Goal: Register for event/course

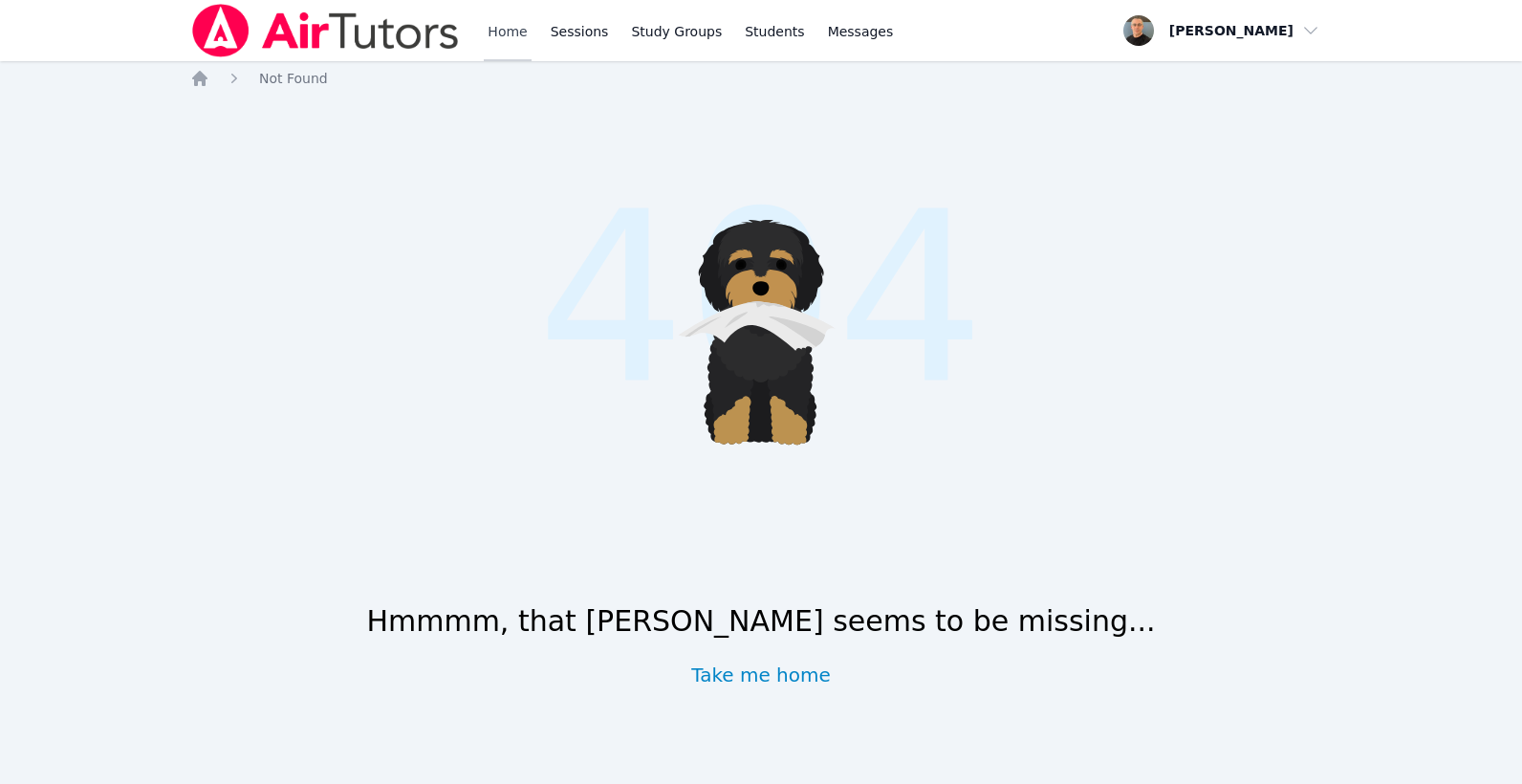
click at [488, 29] on link "Home" at bounding box center [508, 30] width 47 height 61
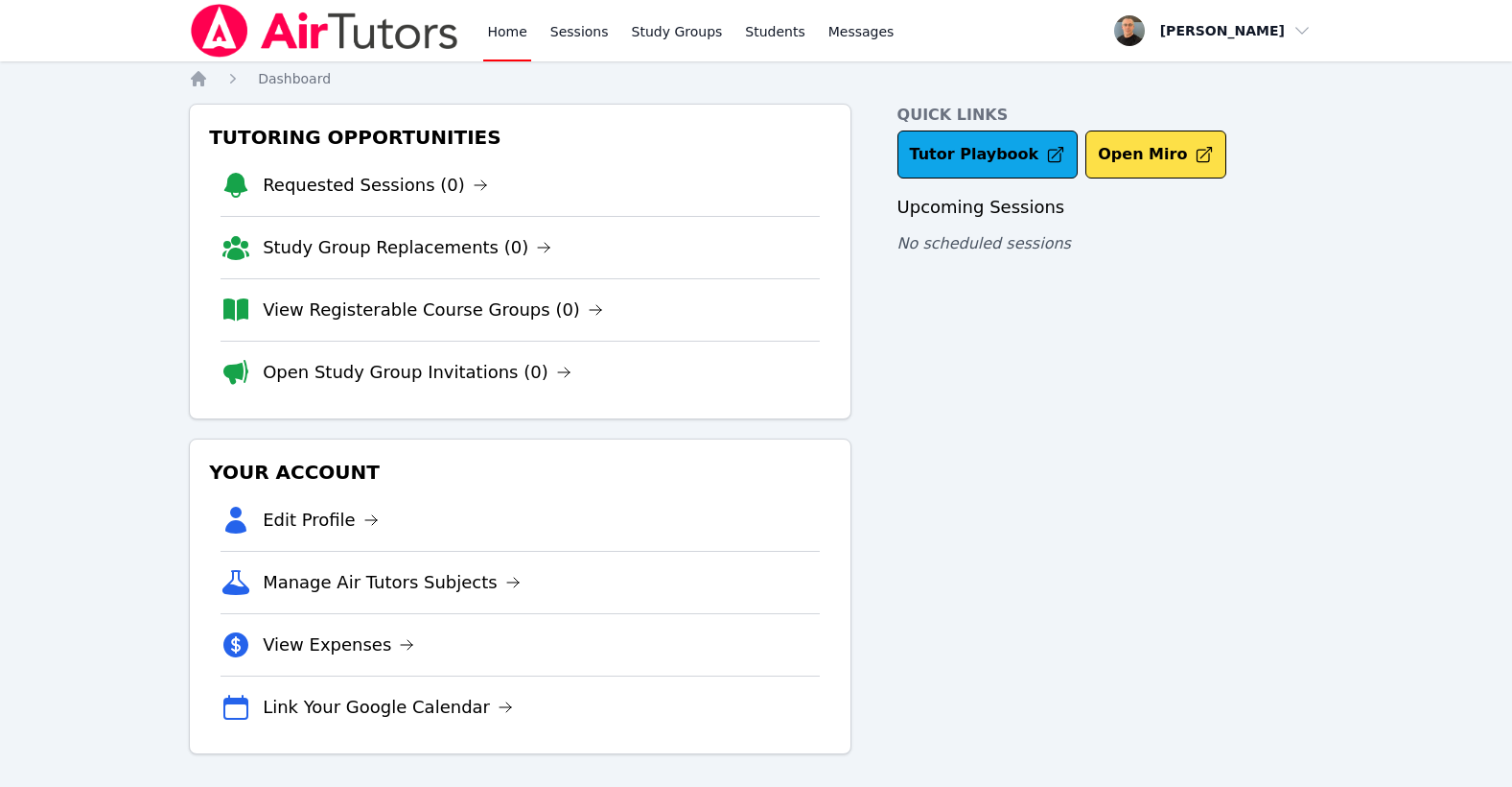
click at [916, 343] on div "Quick Links Tutor Playbook Open Miro Upcoming Sessions No scheduled sessions" at bounding box center [1109, 429] width 425 height 651
drag, startPoint x: 0, startPoint y: 0, endPoint x: 434, endPoint y: 311, distance: 533.9
click at [434, 311] on link "View Registerable Course Groups (0)" at bounding box center [432, 309] width 340 height 27
